Goal: Navigation & Orientation: Find specific page/section

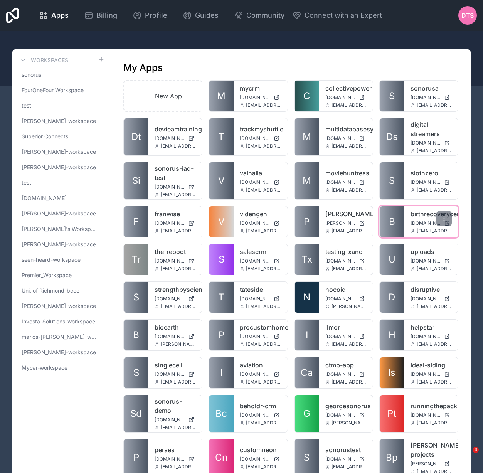
scroll to position [0, 0]
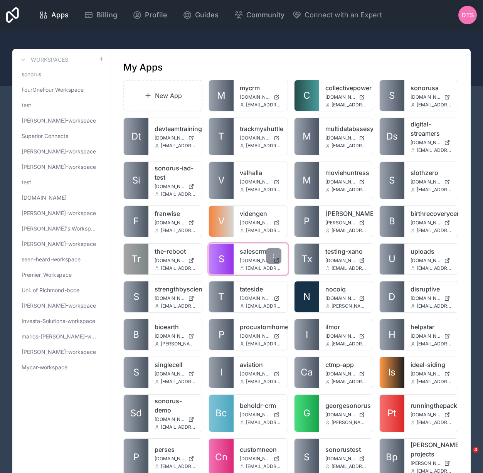
click at [226, 261] on link "S" at bounding box center [221, 259] width 25 height 31
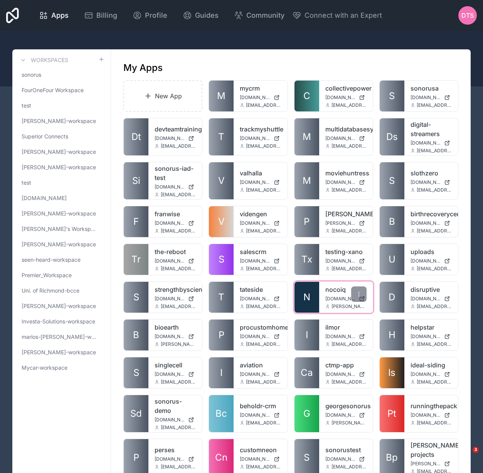
scroll to position [1, 0]
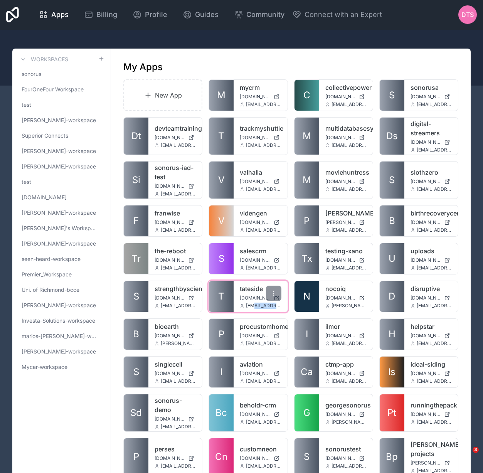
drag, startPoint x: 280, startPoint y: 307, endPoint x: 249, endPoint y: 305, distance: 30.9
click at [251, 305] on span "[EMAIL_ADDRESS][DOMAIN_NAME]" at bounding box center [263, 306] width 35 height 6
click at [246, 306] on div "[EMAIL_ADDRESS][DOMAIN_NAME]" at bounding box center [260, 306] width 41 height 6
drag, startPoint x: 246, startPoint y: 306, endPoint x: 284, endPoint y: 304, distance: 37.8
click at [284, 304] on div "tateside [DOMAIN_NAME] [EMAIL_ADDRESS][DOMAIN_NAME]" at bounding box center [261, 296] width 54 height 31
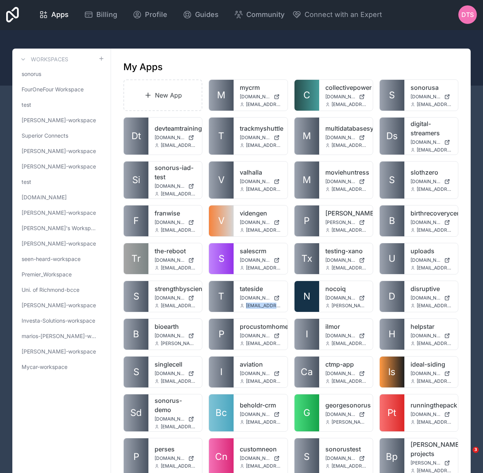
copy span "[EMAIL_ADDRESS][DOMAIN_NAME]"
drag, startPoint x: 416, startPoint y: 233, endPoint x: 455, endPoint y: 232, distance: 39.3
click at [455, 232] on div "birthrecoverycenter [DOMAIN_NAME] [EMAIL_ADDRESS][DOMAIN_NAME]" at bounding box center [432, 221] width 54 height 31
copy span "[EMAIL_ADDRESS][DOMAIN_NAME]."
click at [50, 77] on link "sonorus" at bounding box center [62, 74] width 86 height 14
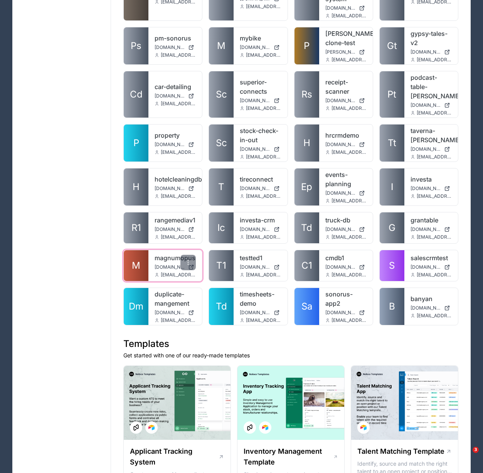
scroll to position [624, 0]
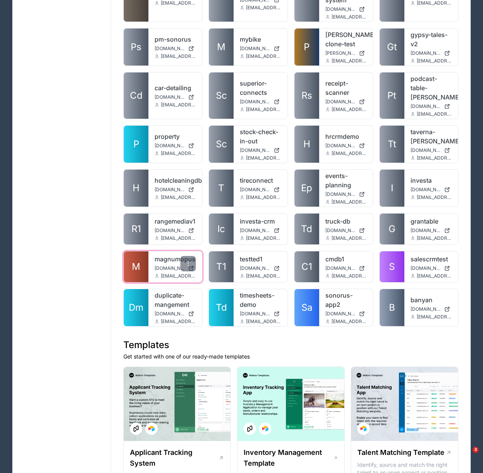
drag, startPoint x: 140, startPoint y: 253, endPoint x: 144, endPoint y: 254, distance: 3.9
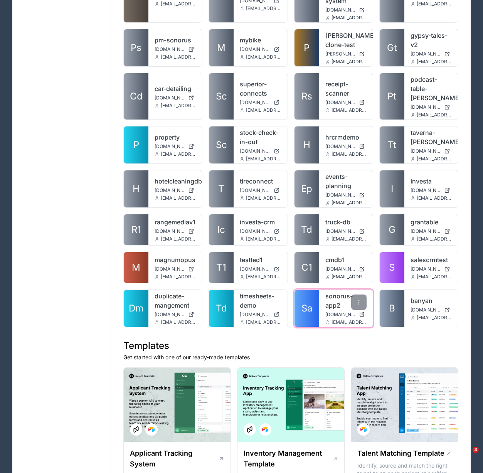
scroll to position [622, 0]
